Goal: Find contact information: Find contact information

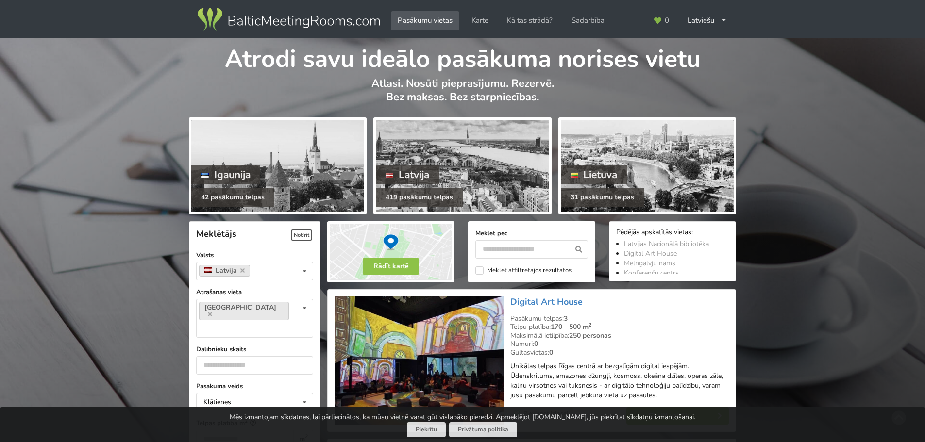
scroll to position [291, 0]
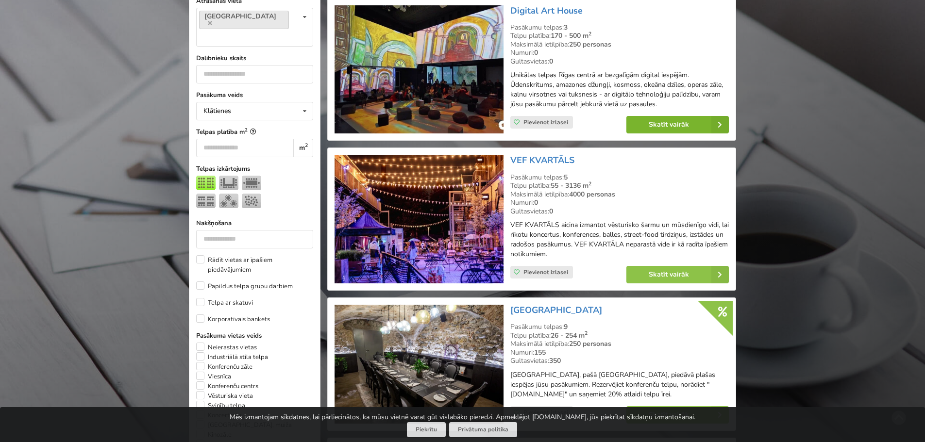
click at [673, 132] on link "Skatīt vairāk" at bounding box center [677, 124] width 102 height 17
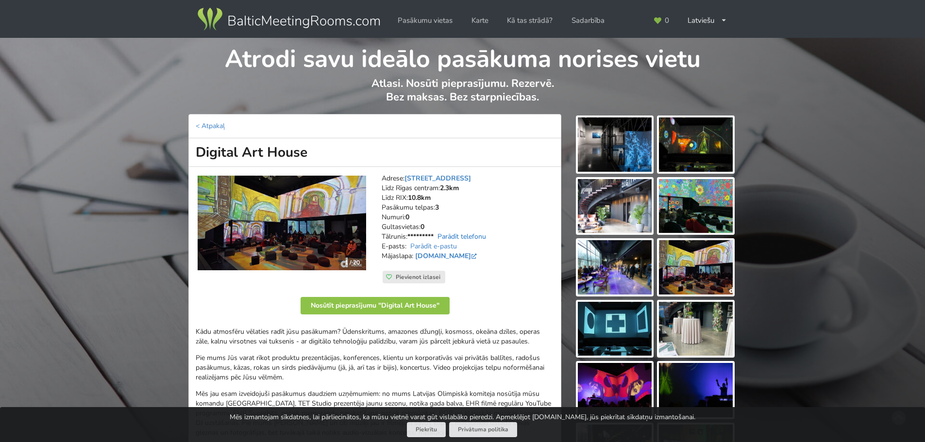
click at [468, 240] on link "Parādīt telefonu" at bounding box center [462, 236] width 49 height 9
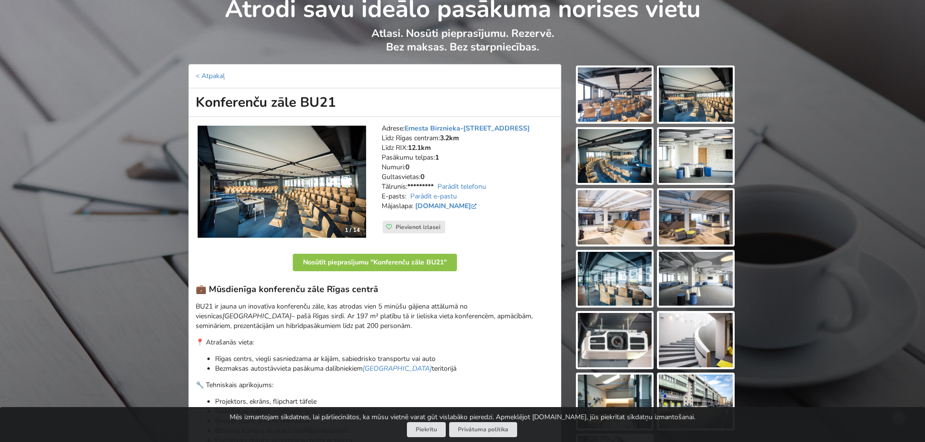
scroll to position [97, 0]
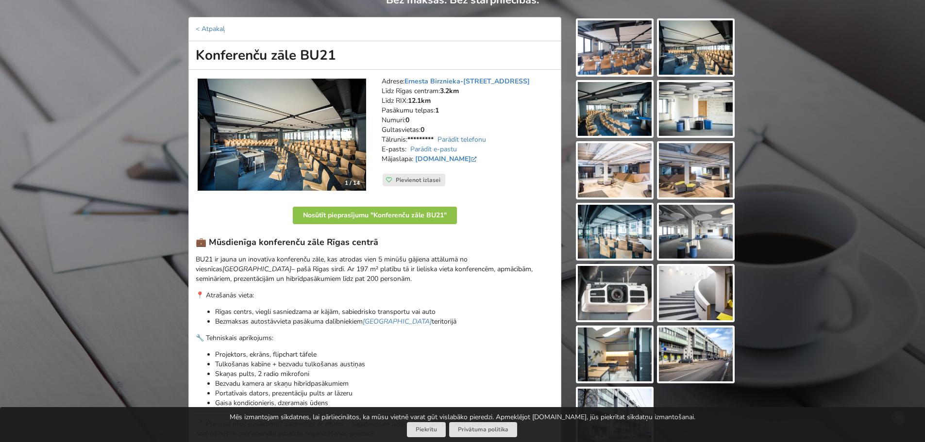
click at [680, 359] on img at bounding box center [696, 355] width 74 height 54
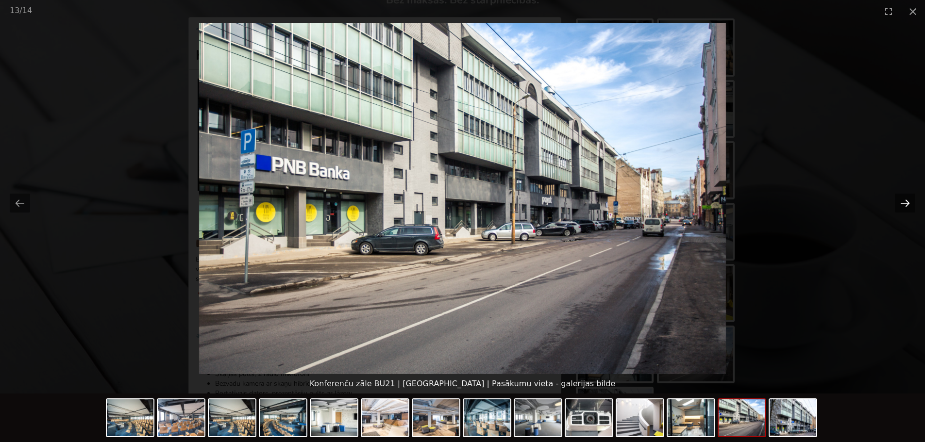
click at [906, 205] on button "Next slide" at bounding box center [905, 203] width 20 height 19
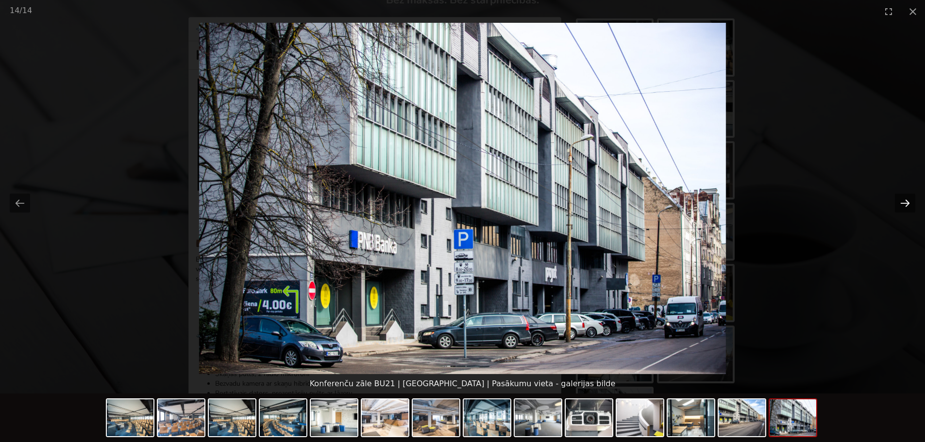
click at [906, 205] on button "Next slide" at bounding box center [905, 203] width 20 height 19
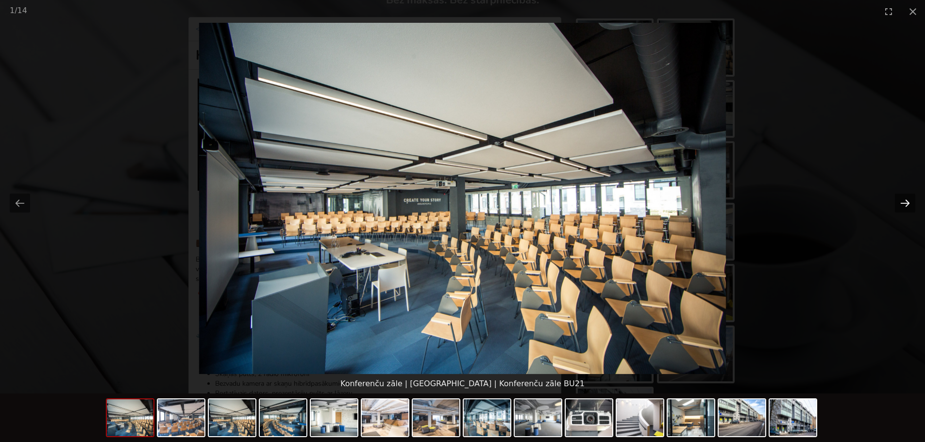
click at [906, 205] on button "Next slide" at bounding box center [905, 203] width 20 height 19
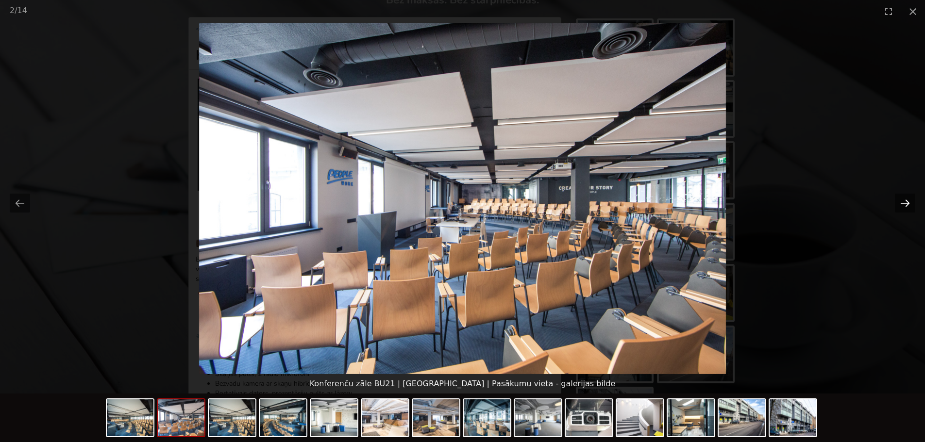
click at [906, 205] on button "Next slide" at bounding box center [905, 203] width 20 height 19
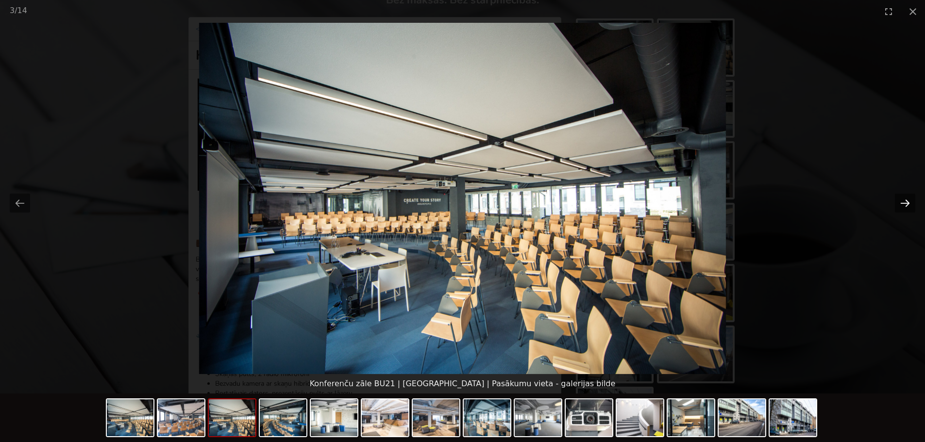
click at [906, 205] on button "Next slide" at bounding box center [905, 203] width 20 height 19
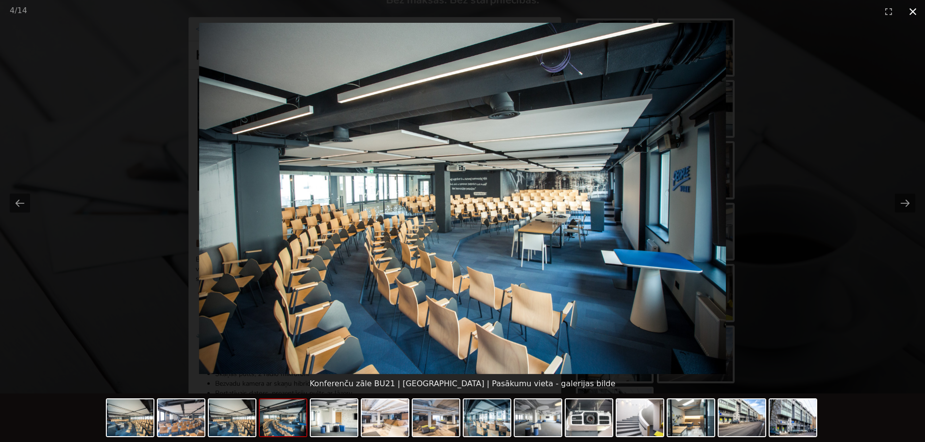
click at [914, 12] on button "Close gallery" at bounding box center [913, 11] width 24 height 23
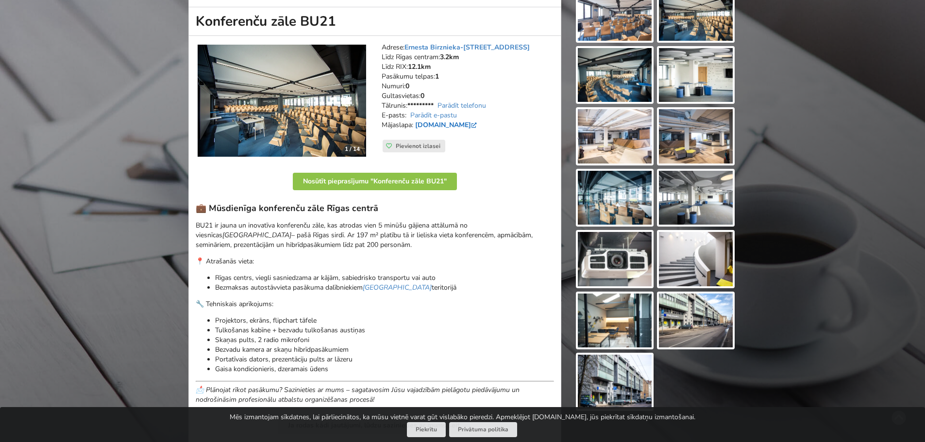
scroll to position [49, 0]
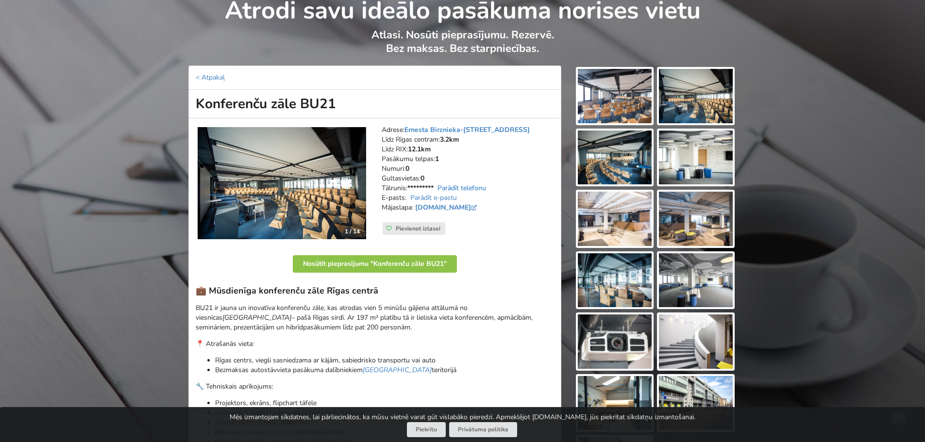
click at [458, 185] on link "Parādīt telefonu" at bounding box center [462, 188] width 49 height 9
click at [685, 204] on img at bounding box center [696, 219] width 74 height 54
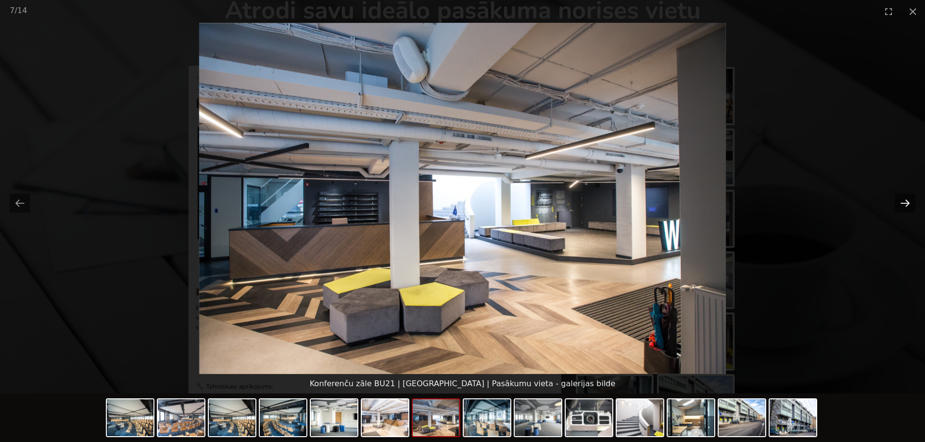
click at [905, 204] on button "Next slide" at bounding box center [905, 203] width 20 height 19
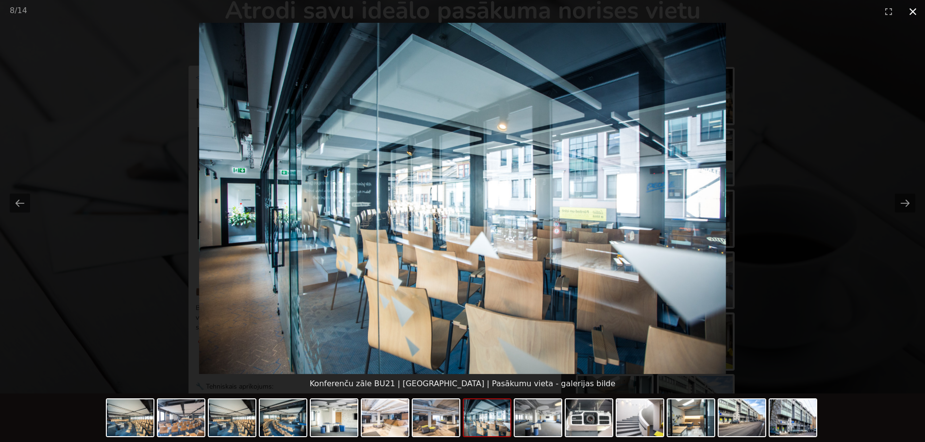
click at [913, 9] on button "Close gallery" at bounding box center [913, 11] width 24 height 23
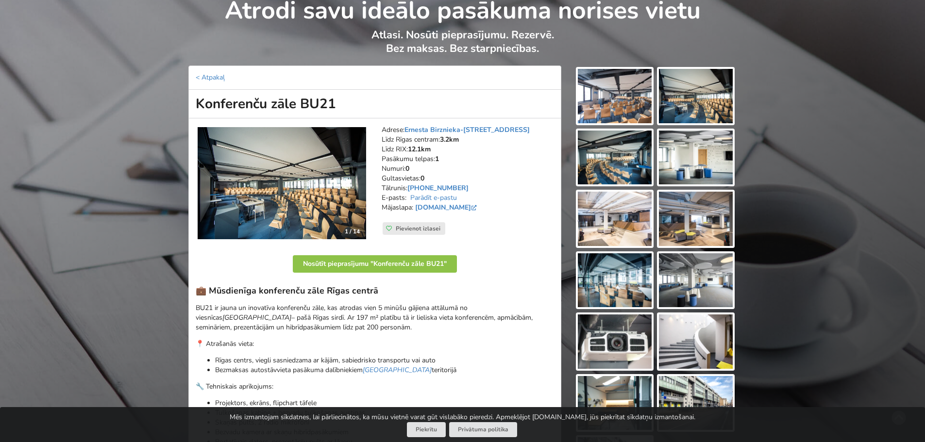
click at [614, 238] on img at bounding box center [615, 219] width 74 height 54
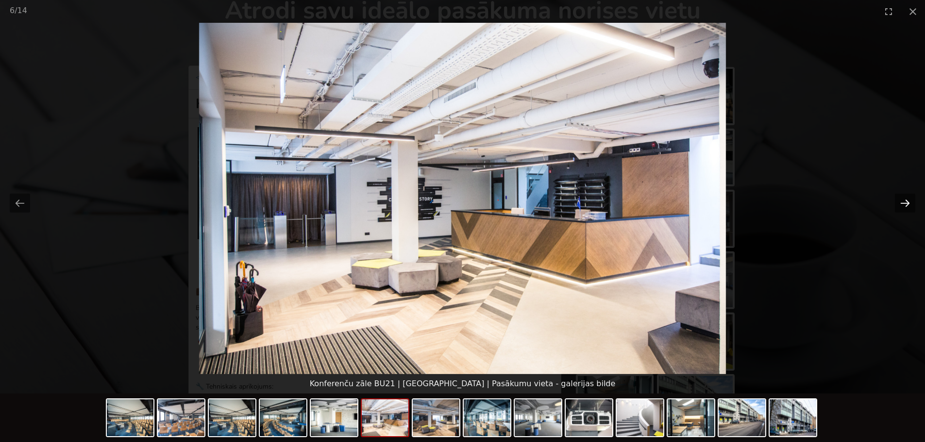
click at [908, 203] on button "Next slide" at bounding box center [905, 203] width 20 height 19
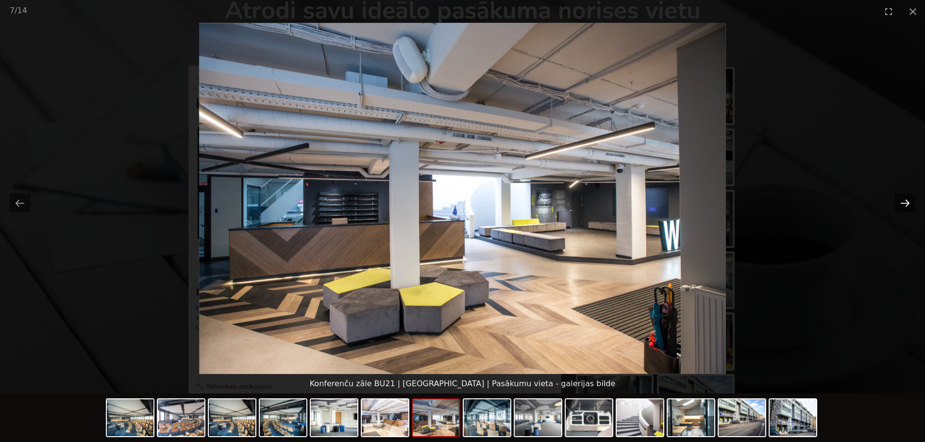
click at [907, 206] on button "Next slide" at bounding box center [905, 203] width 20 height 19
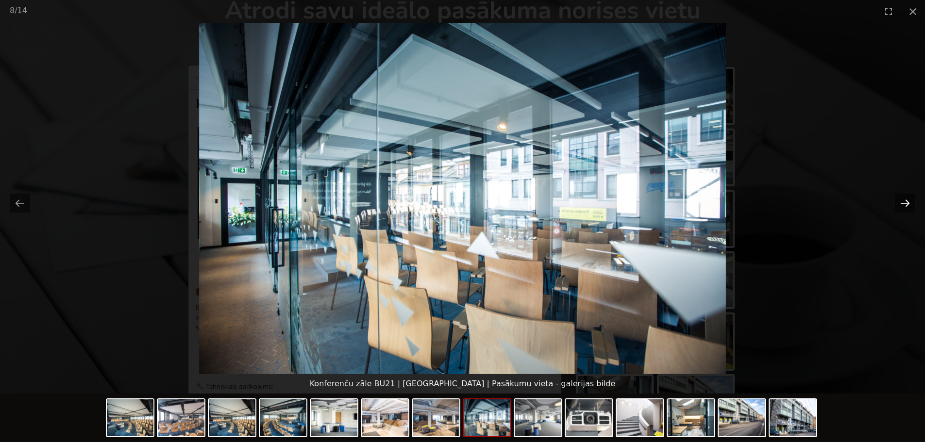
click at [905, 203] on button "Next slide" at bounding box center [905, 203] width 20 height 19
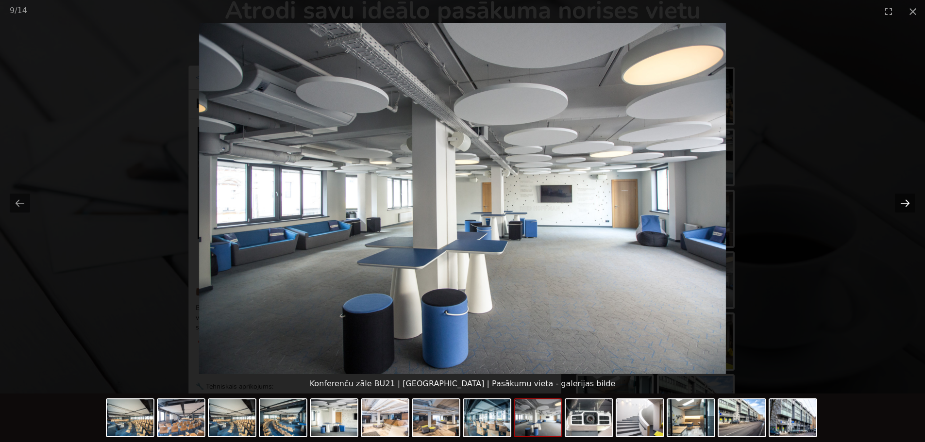
click at [905, 203] on button "Next slide" at bounding box center [905, 203] width 20 height 19
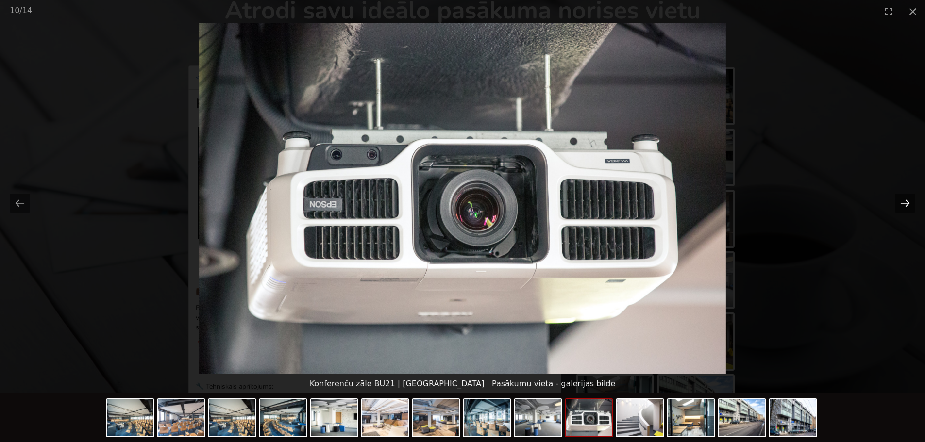
click at [905, 203] on button "Next slide" at bounding box center [905, 203] width 20 height 19
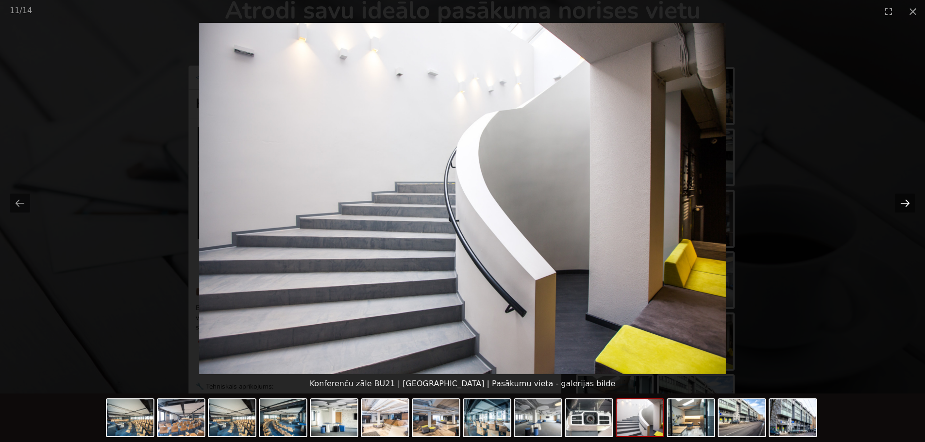
click at [905, 203] on button "Next slide" at bounding box center [905, 203] width 20 height 19
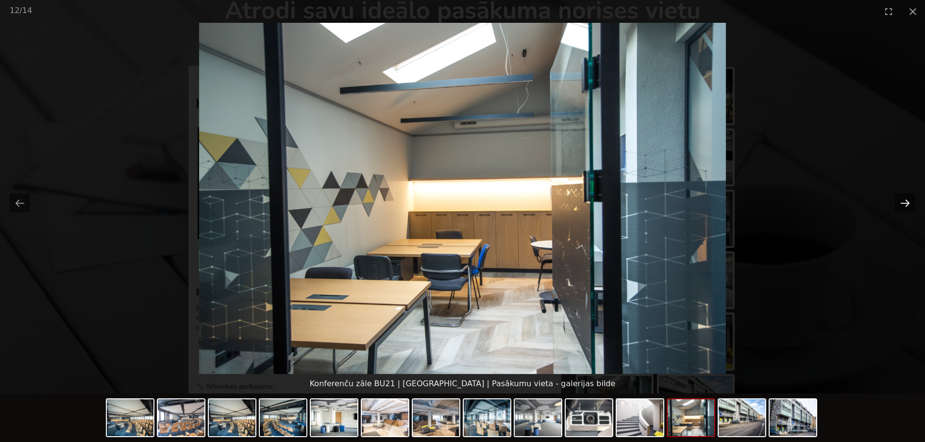
click at [905, 203] on button "Next slide" at bounding box center [905, 203] width 20 height 19
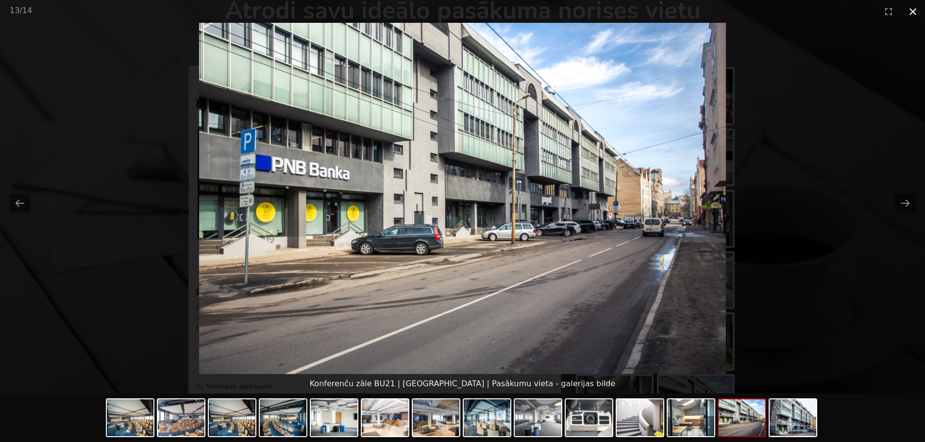
click at [916, 12] on button "Close gallery" at bounding box center [913, 11] width 24 height 23
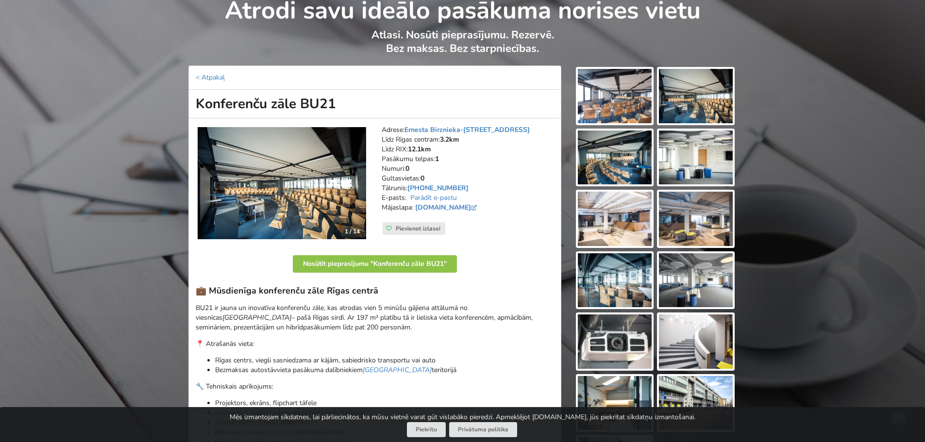
drag, startPoint x: 198, startPoint y: 103, endPoint x: 332, endPoint y: 106, distance: 134.5
click at [332, 106] on h1 "Konferenču zāle BU21" at bounding box center [374, 104] width 373 height 29
copy h1 "Konferenču zāle BU21"
click at [525, 133] on address "Adrese: Ernesta Birznieka-Upīša 21, Rīga Līdz Rīgas centram: 3.2km Līdz RIX: 12…" at bounding box center [468, 173] width 172 height 97
drag, startPoint x: 490, startPoint y: 208, endPoint x: 415, endPoint y: 209, distance: 75.3
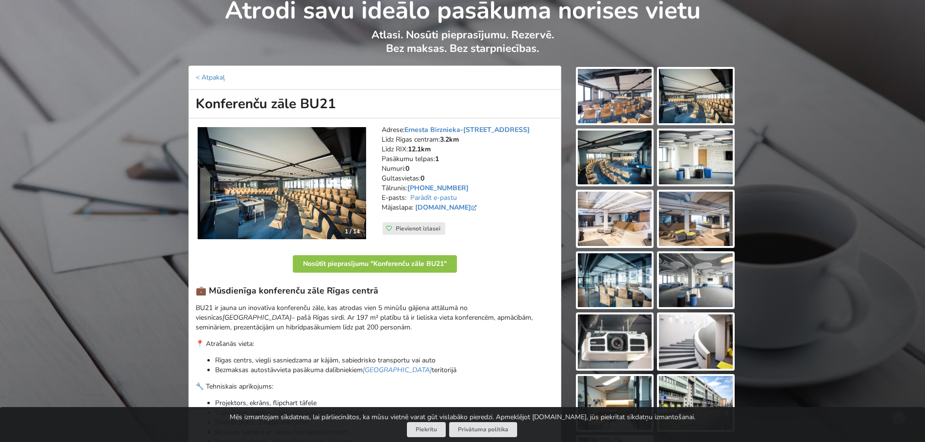
click at [415, 209] on address "Adrese: Ernesta Birznieka-Upīša 21, Rīga Līdz Rīgas centram: 3.2km Līdz RIX: 12…" at bounding box center [468, 173] width 172 height 97
drag, startPoint x: 511, startPoint y: 132, endPoint x: 408, endPoint y: 134, distance: 103.4
click at [408, 134] on address "Adrese: Ernesta Birznieka-Upīša 21, Rīga Līdz Rīgas centram: 3.2km Līdz RIX: 12…" at bounding box center [468, 173] width 172 height 97
copy link "Ernesta Birznieka-Upīša 21, Rīga"
